Goal: Find specific page/section: Find specific page/section

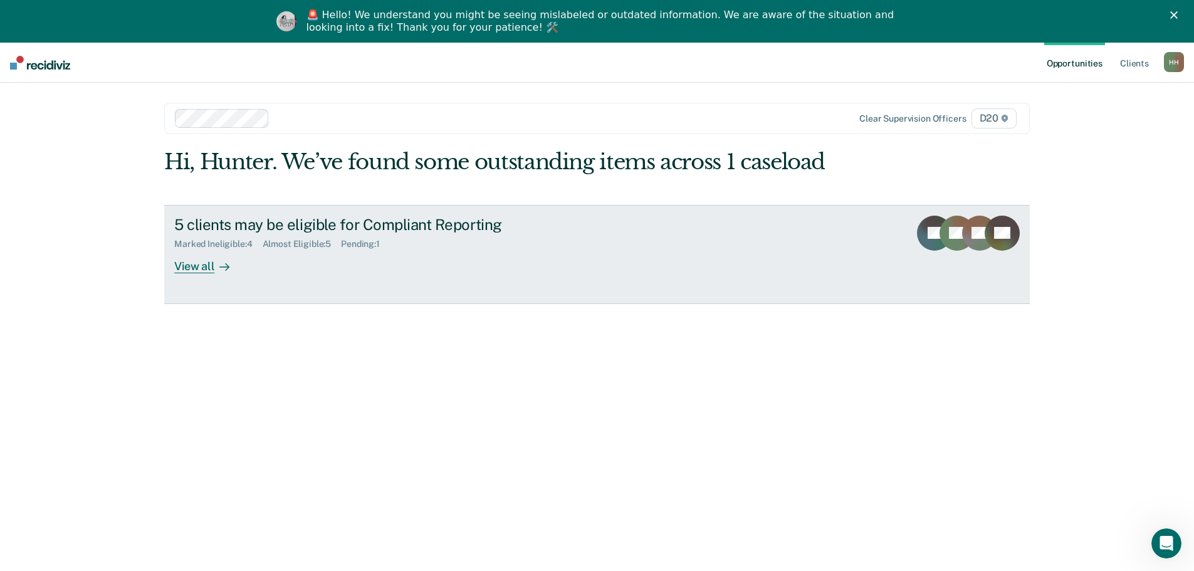
click at [228, 271] on div "View all" at bounding box center [209, 261] width 70 height 24
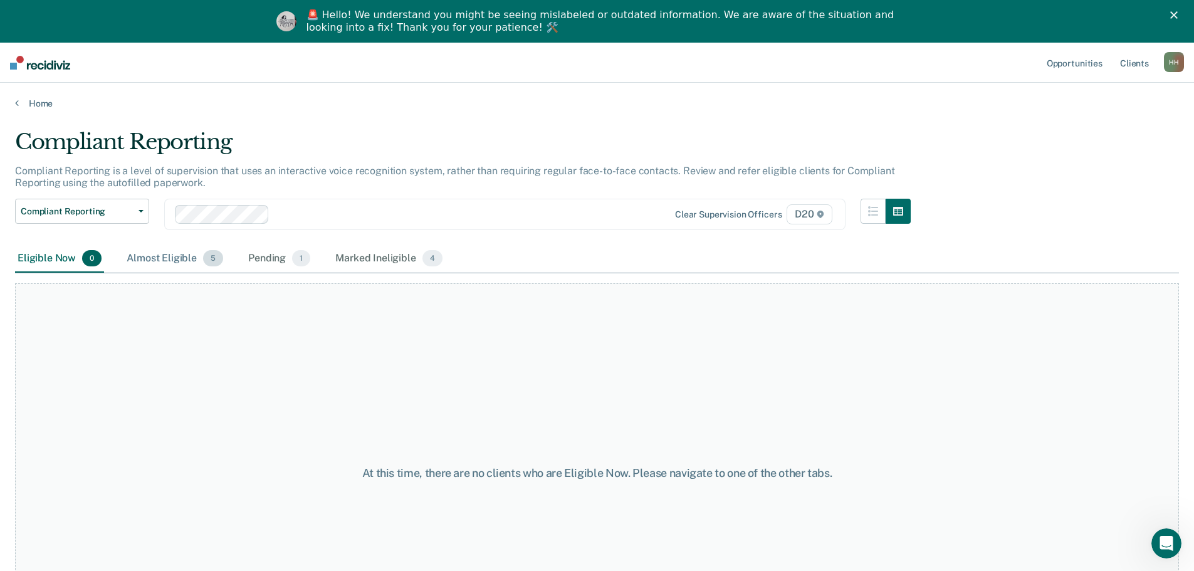
click at [158, 264] on div "Almost Eligible 5" at bounding box center [175, 259] width 102 height 28
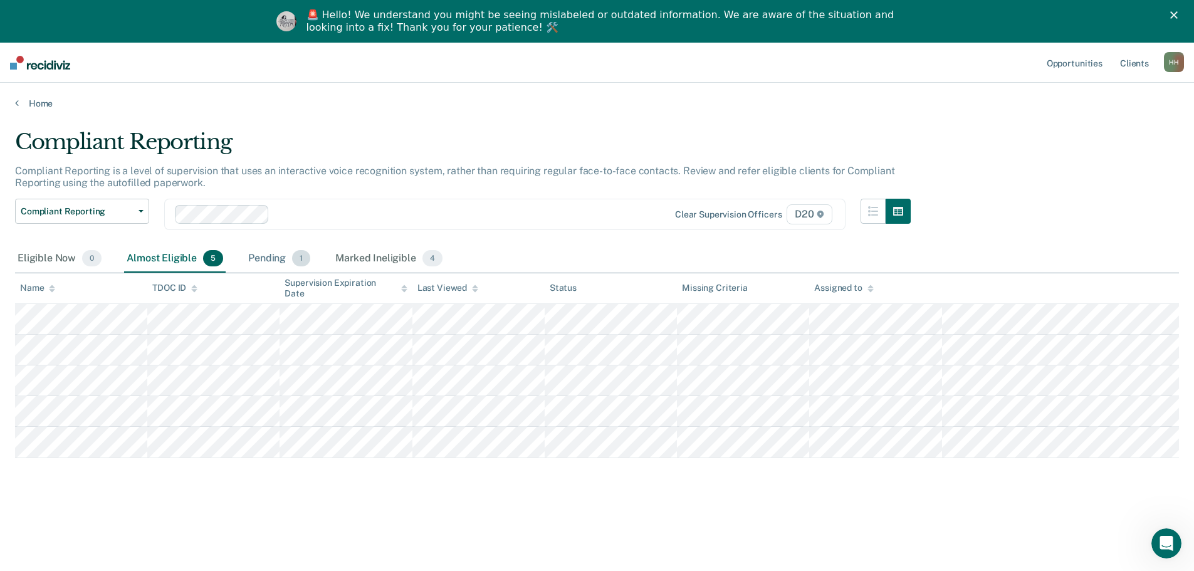
click at [273, 256] on div "Pending 1" at bounding box center [279, 259] width 67 height 28
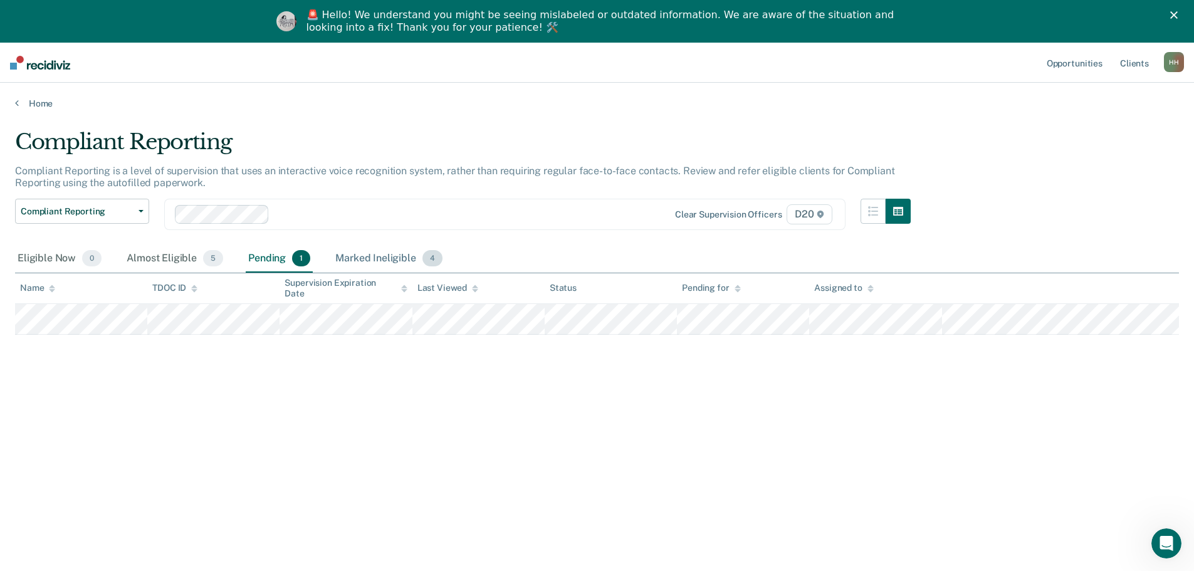
click at [361, 248] on div "Marked Ineligible 4" at bounding box center [389, 259] width 112 height 28
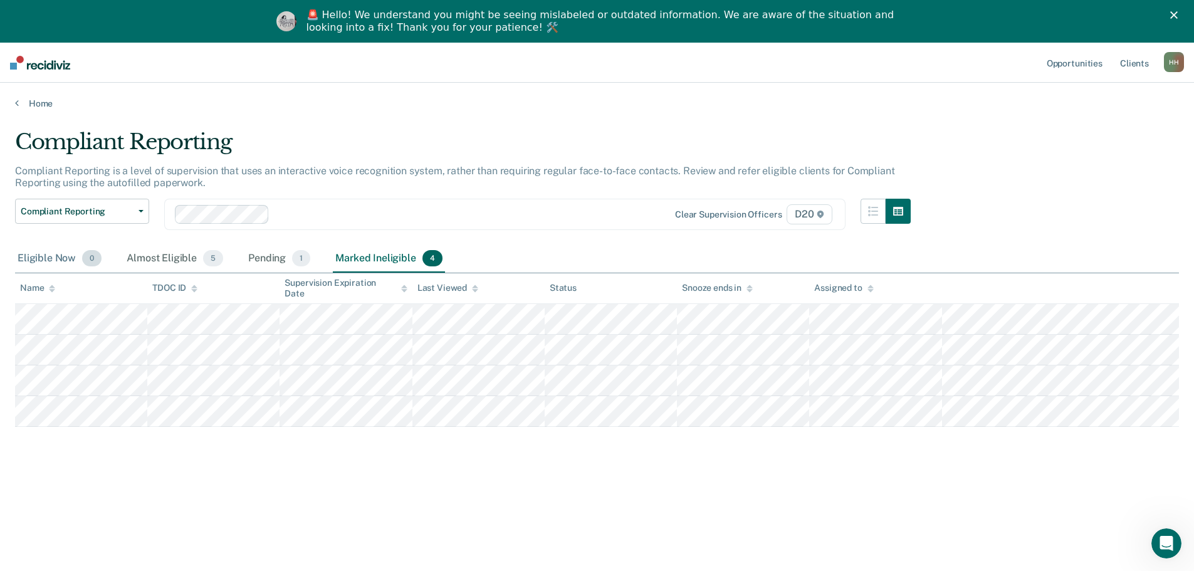
click at [58, 260] on div "Eligible Now 0" at bounding box center [59, 259] width 89 height 28
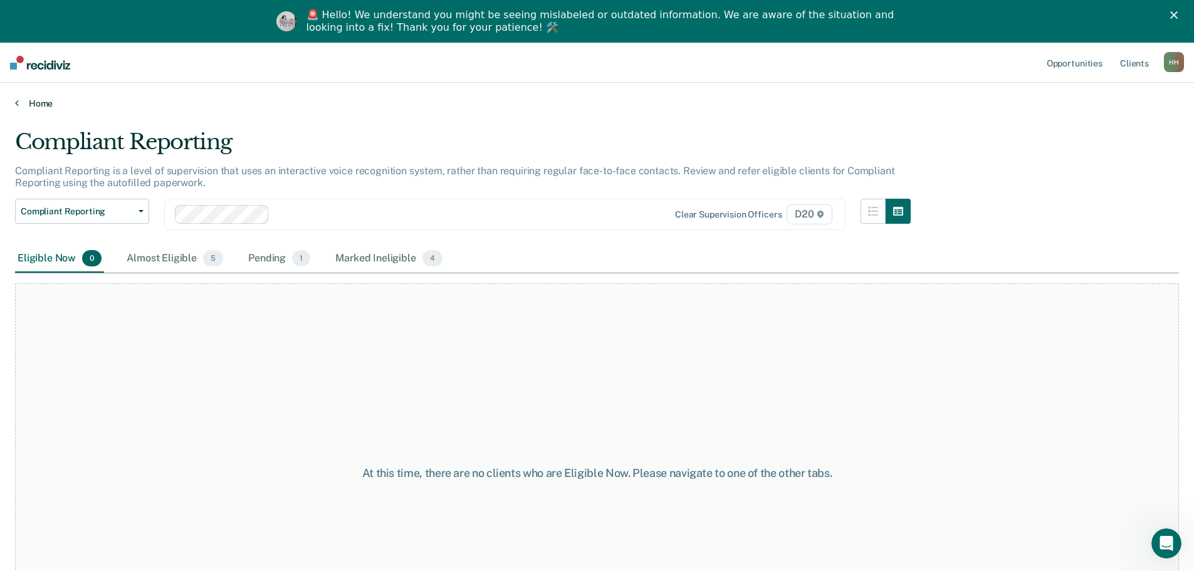
click at [21, 105] on link "Home" at bounding box center [597, 103] width 1164 height 11
